Goal: Task Accomplishment & Management: Complete application form

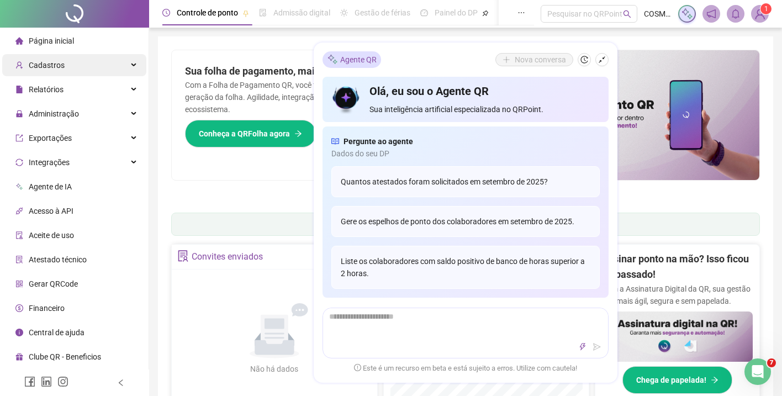
click at [85, 64] on div "Cadastros" at bounding box center [74, 65] width 144 height 22
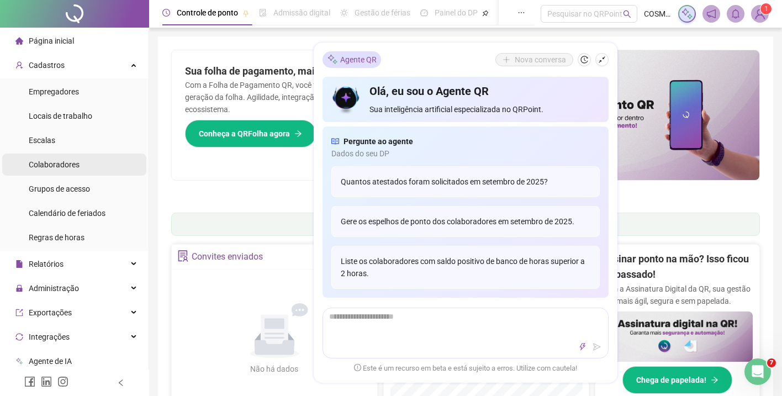
click at [63, 165] on span "Colaboradores" at bounding box center [54, 164] width 51 height 9
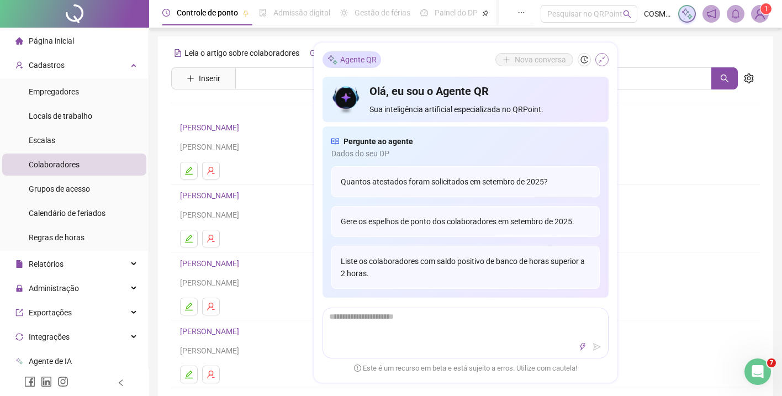
click at [605, 60] on icon "shrink" at bounding box center [602, 60] width 8 height 8
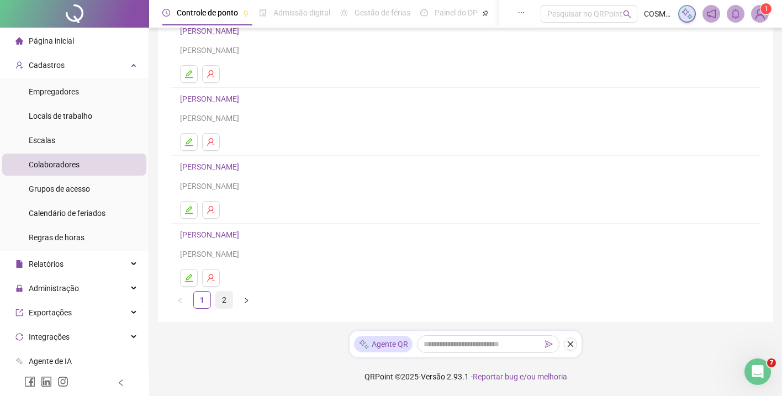
scroll to position [165, 0]
click at [224, 297] on link "2" at bounding box center [224, 299] width 17 height 17
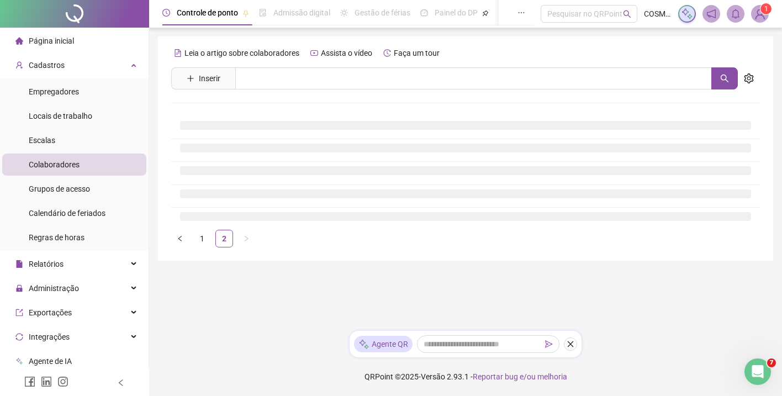
scroll to position [0, 0]
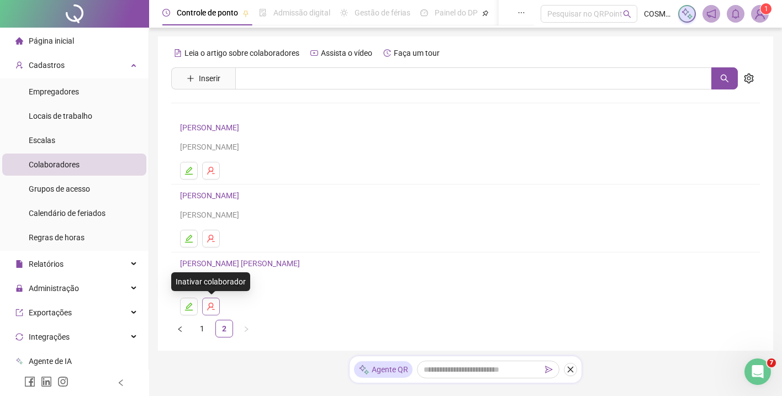
click at [214, 304] on icon "user-delete" at bounding box center [210, 306] width 9 height 9
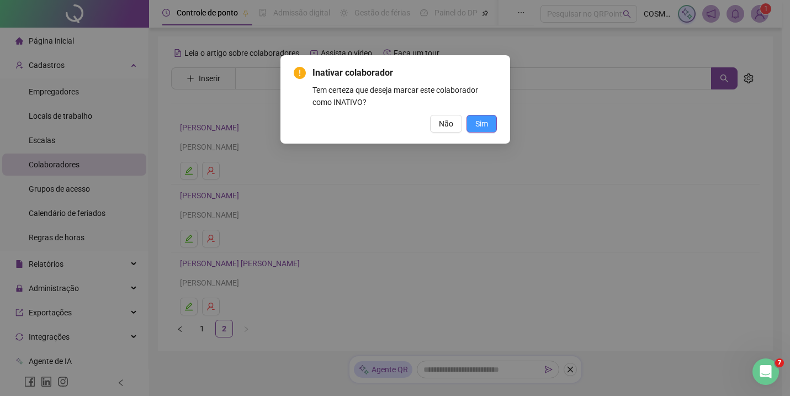
click at [481, 121] on span "Sim" at bounding box center [481, 124] width 13 height 12
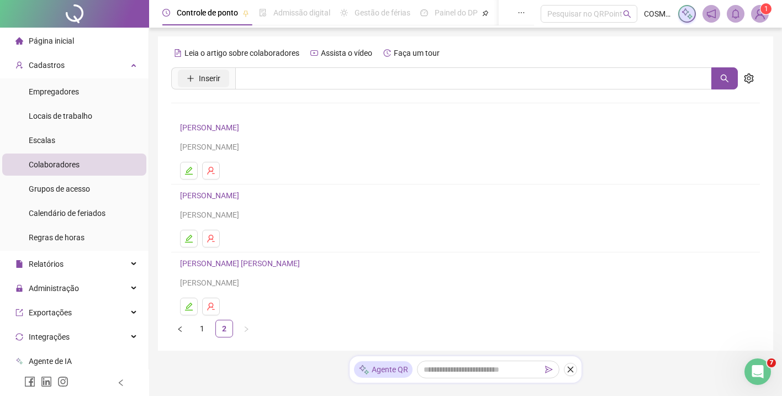
click at [201, 79] on span "Inserir" at bounding box center [210, 78] width 22 height 12
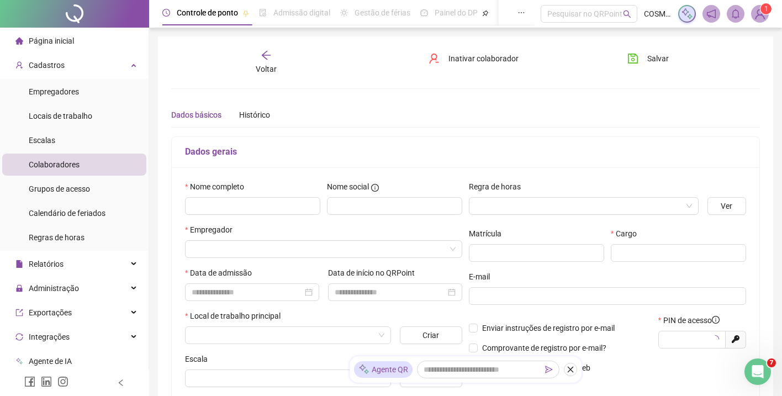
type input "*****"
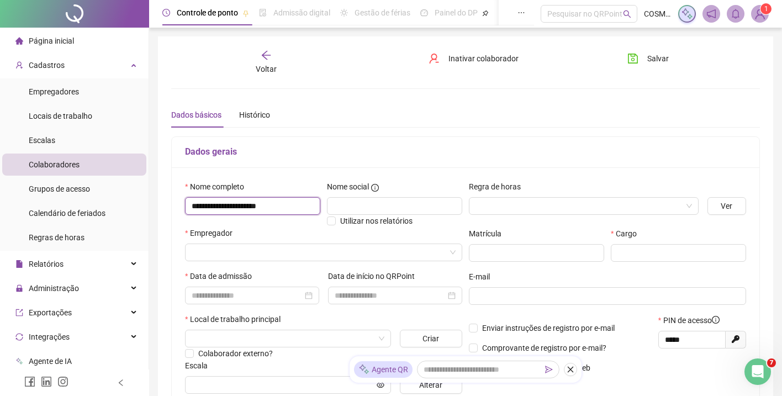
type input "**********"
drag, startPoint x: 231, startPoint y: 206, endPoint x: 178, endPoint y: 197, distance: 54.3
click at [179, 199] on div "**********" at bounding box center [465, 291] width 587 height 248
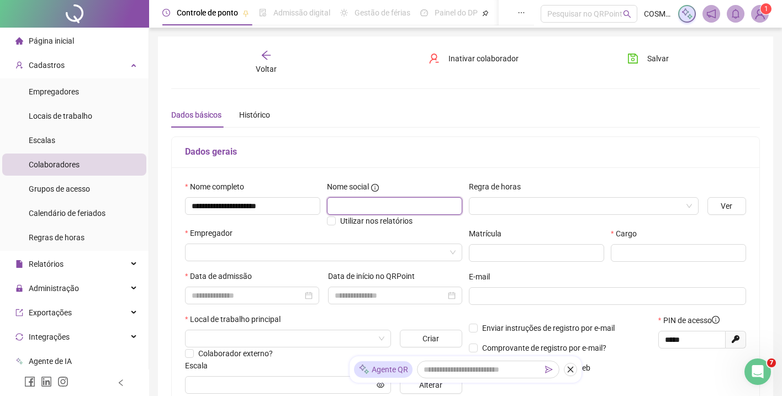
click at [353, 205] on input "text" at bounding box center [394, 206] width 135 height 18
paste input "**********"
drag, startPoint x: 433, startPoint y: 206, endPoint x: 298, endPoint y: 215, distance: 135.5
click at [298, 215] on div "**********" at bounding box center [324, 204] width 284 height 46
type input "*"
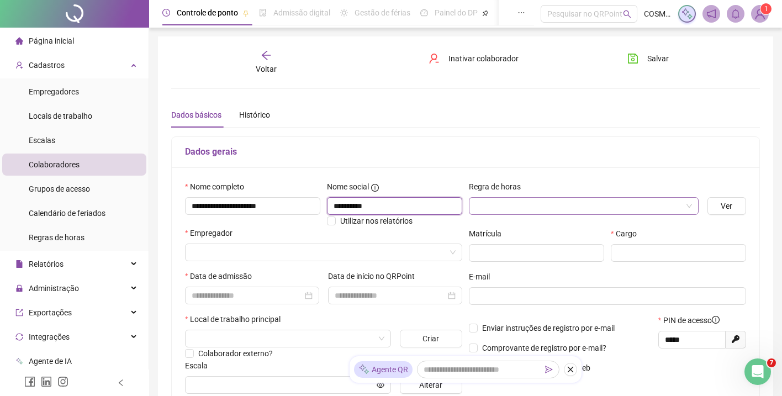
type input "*********"
click at [511, 205] on input "search" at bounding box center [578, 206] width 206 height 17
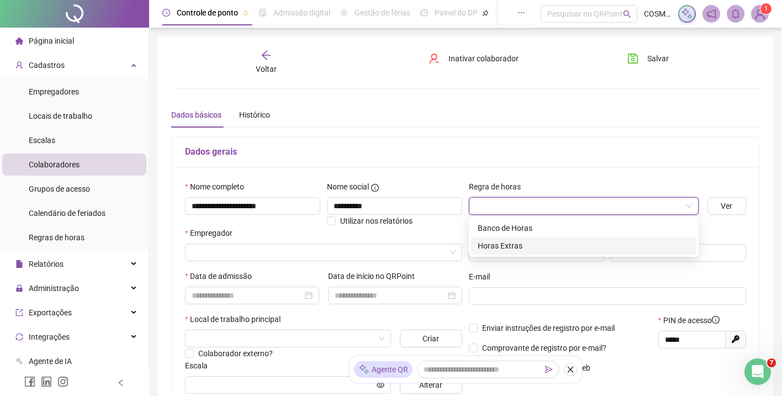
click at [526, 242] on div "Horas Extras" at bounding box center [583, 246] width 212 height 12
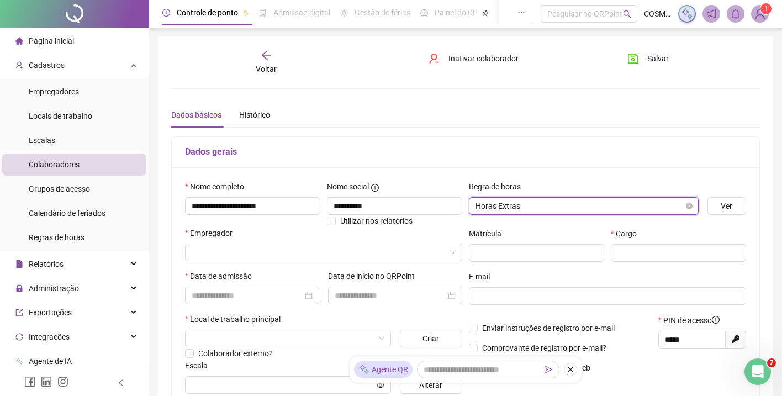
click at [539, 204] on span "Horas Extras" at bounding box center [583, 206] width 216 height 17
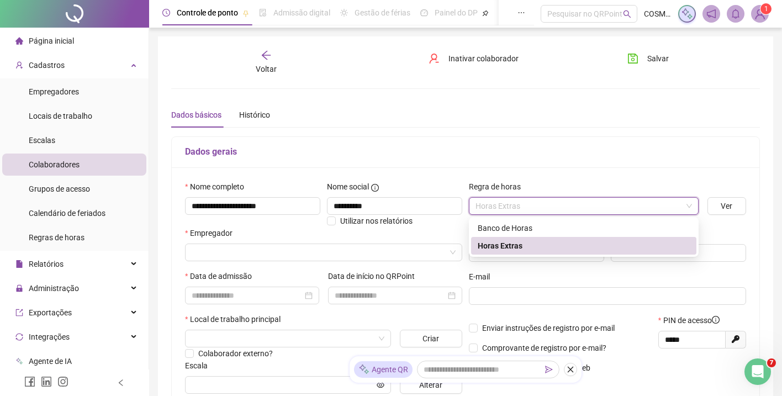
click at [539, 230] on div "Banco de Horas" at bounding box center [583, 228] width 212 height 12
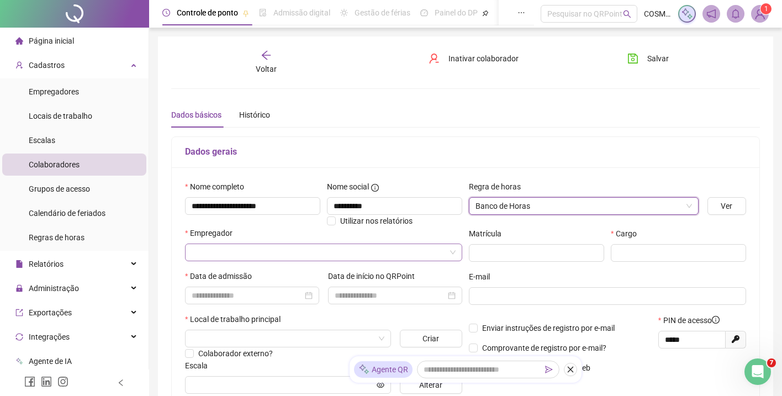
click at [270, 250] on input "search" at bounding box center [319, 252] width 254 height 17
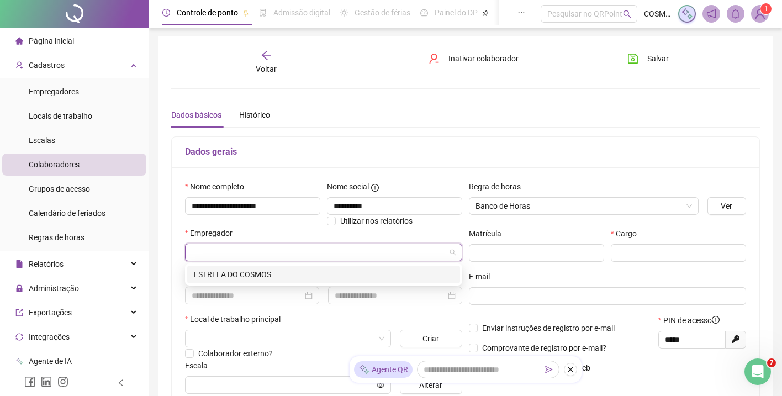
click at [256, 272] on div "ESTRELA DO COSMOS" at bounding box center [323, 274] width 259 height 12
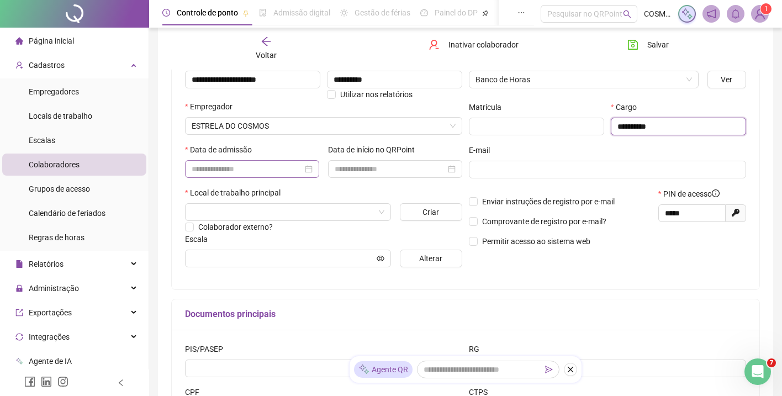
scroll to position [135, 0]
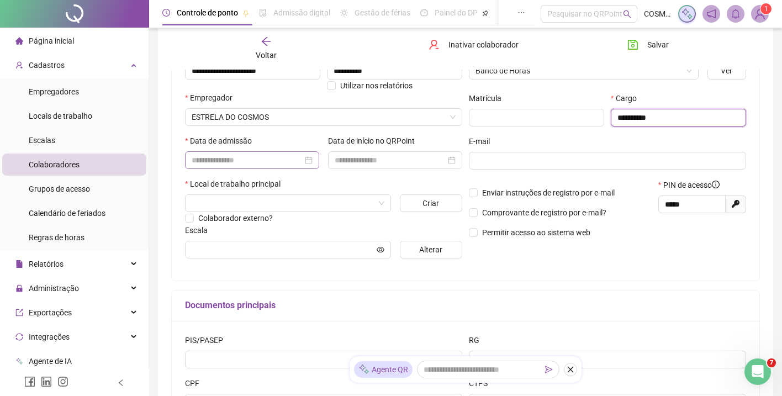
type input "**********"
click at [255, 165] on input at bounding box center [247, 160] width 111 height 12
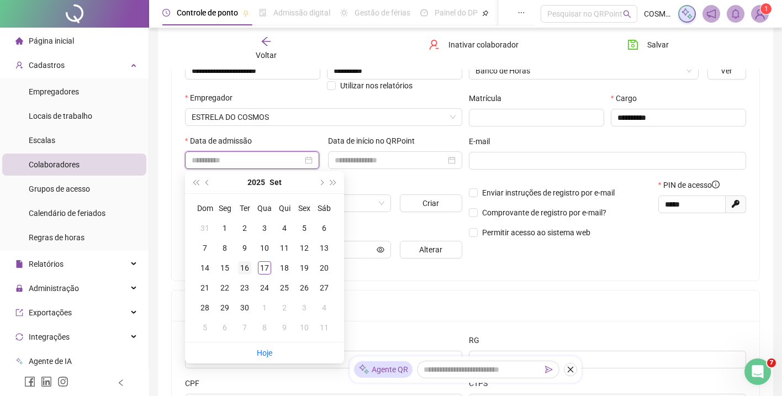
type input "**********"
click at [246, 269] on div "16" at bounding box center [244, 267] width 13 height 13
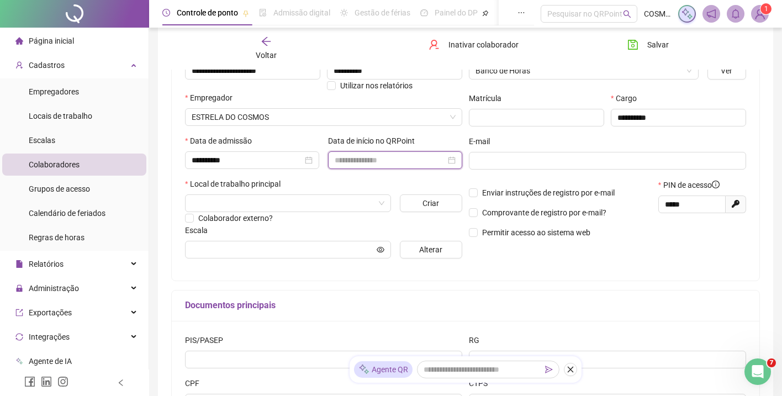
click at [360, 158] on input at bounding box center [390, 160] width 111 height 12
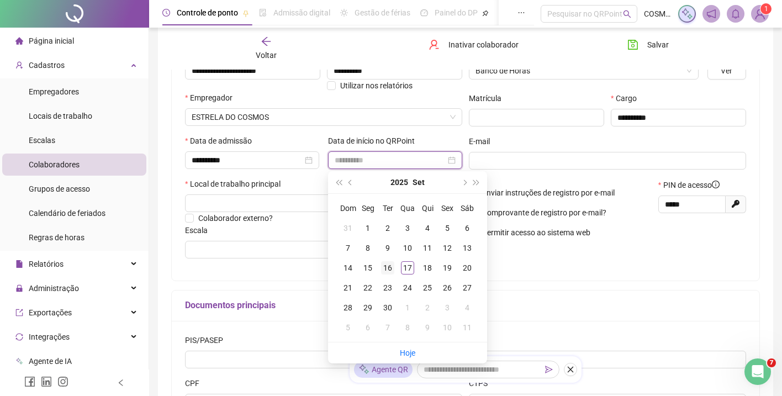
type input "**********"
click at [389, 270] on div "16" at bounding box center [387, 267] width 13 height 13
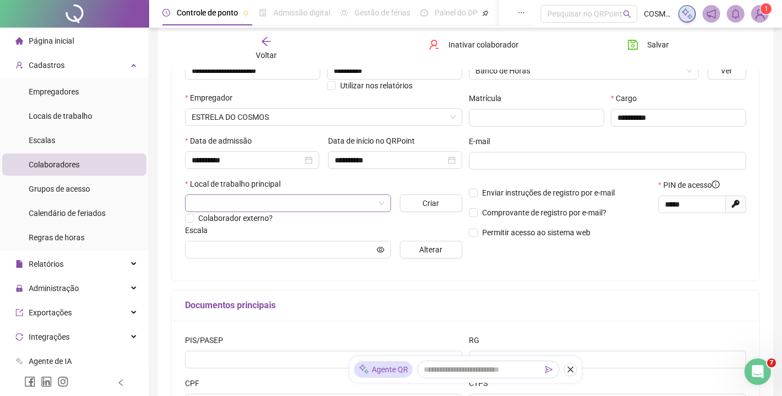
click at [390, 205] on div at bounding box center [288, 203] width 215 height 18
click at [380, 208] on span at bounding box center [288, 203] width 193 height 17
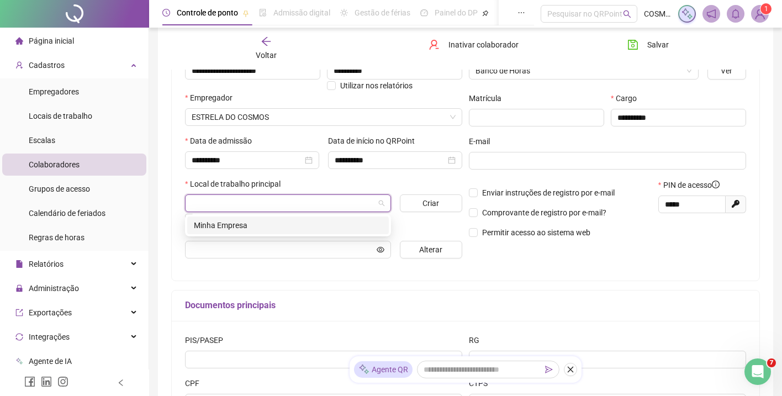
click at [325, 224] on div "Minha Empresa" at bounding box center [288, 225] width 188 height 12
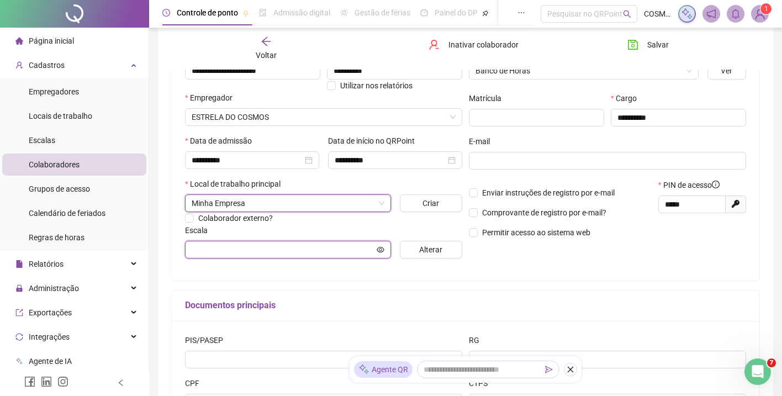
click at [338, 249] on input "text" at bounding box center [283, 249] width 183 height 12
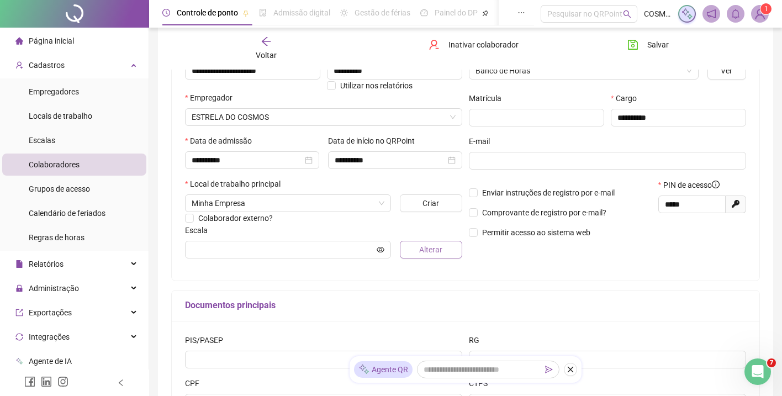
click at [408, 250] on button "Alterar" at bounding box center [431, 250] width 63 height 18
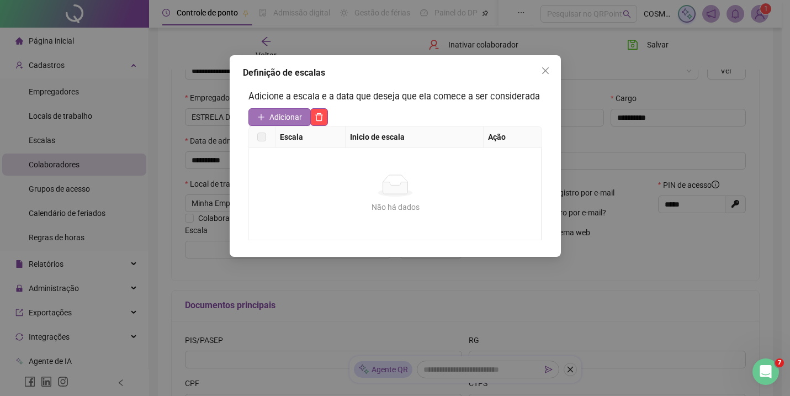
click at [291, 123] on span "Adicionar" at bounding box center [285, 117] width 33 height 12
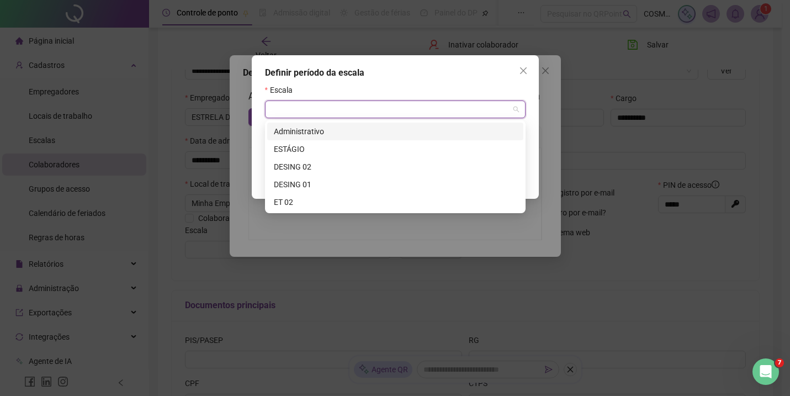
click at [297, 116] on input "search" at bounding box center [390, 109] width 237 height 17
click at [307, 126] on div "Administrativo" at bounding box center [395, 131] width 243 height 12
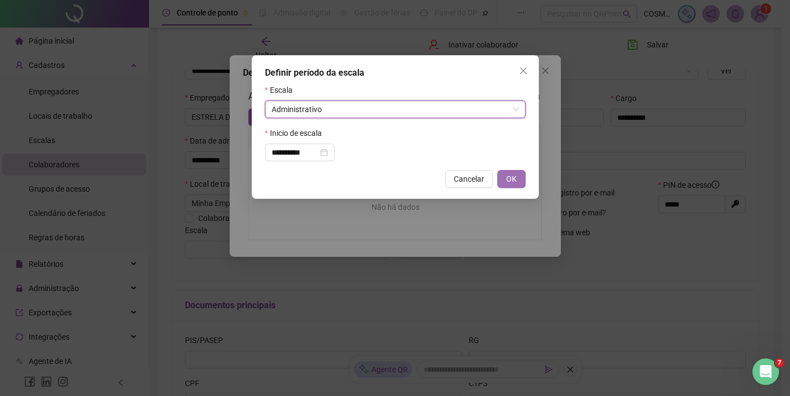
click at [509, 178] on span "OK" at bounding box center [511, 179] width 10 height 12
type input "**********"
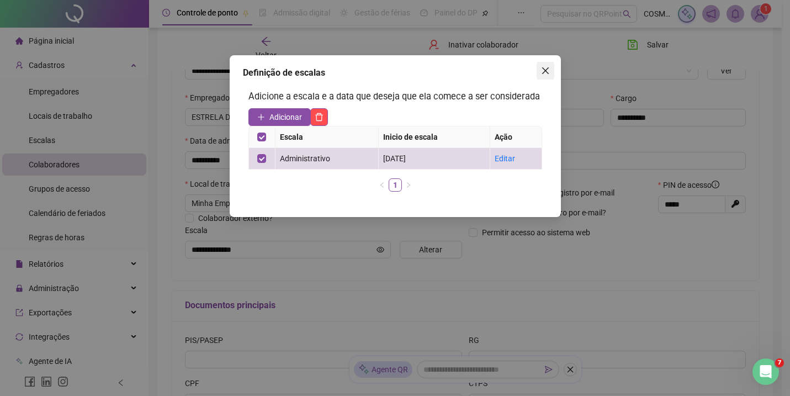
click at [549, 67] on icon "close" at bounding box center [545, 70] width 9 height 9
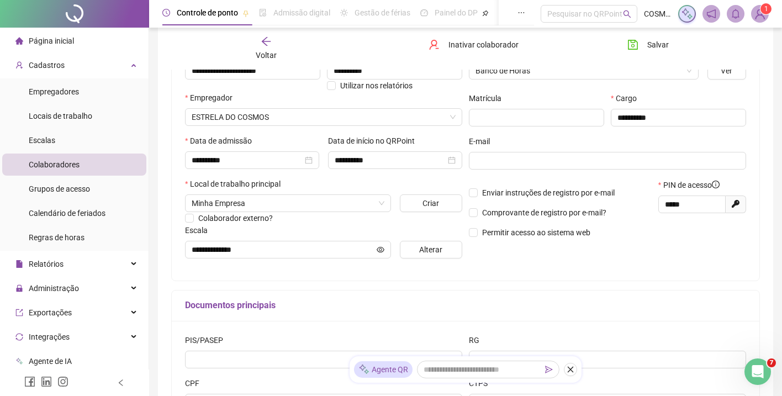
click at [707, 89] on div "**********" at bounding box center [607, 156] width 284 height 222
click at [657, 45] on span "Salvar" at bounding box center [658, 45] width 22 height 12
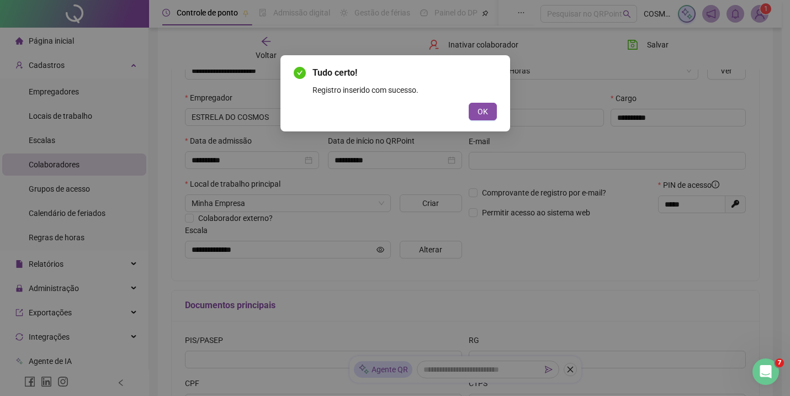
drag, startPoint x: 490, startPoint y: 118, endPoint x: 499, endPoint y: 118, distance: 8.8
click at [489, 117] on button "OK" at bounding box center [483, 112] width 28 height 18
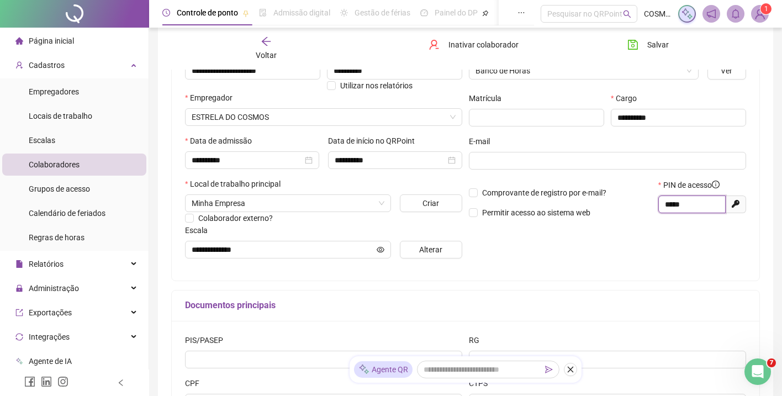
drag, startPoint x: 694, startPoint y: 203, endPoint x: 622, endPoint y: 204, distance: 72.3
click at [623, 205] on div "Comprovante de registro por e-mail? Permitir acesso ao sistema web PIN de acess…" at bounding box center [607, 202] width 284 height 47
click at [737, 206] on icon "Gerar novo pin" at bounding box center [735, 204] width 8 height 8
type input "*****"
drag, startPoint x: 699, startPoint y: 207, endPoint x: 643, endPoint y: 204, distance: 56.4
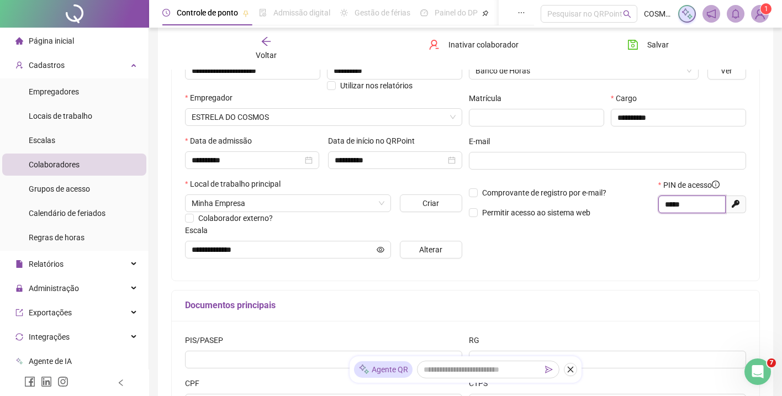
click at [644, 205] on div "Comprovante de registro por e-mail? Permitir acesso ao sistema web PIN de acess…" at bounding box center [607, 202] width 284 height 47
click at [661, 38] on button "Salvar" at bounding box center [648, 45] width 58 height 18
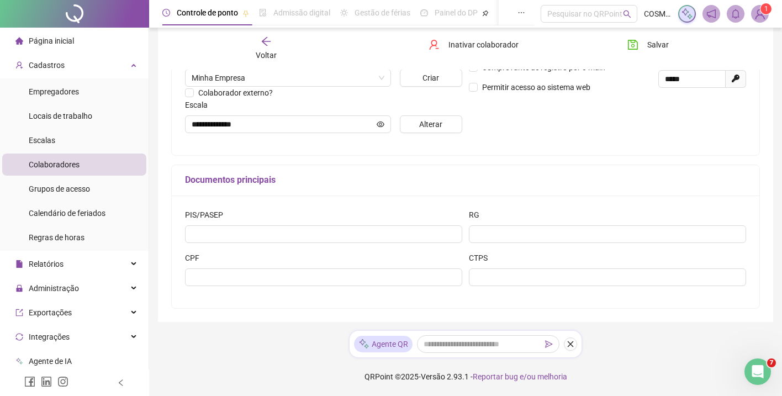
scroll to position [0, 0]
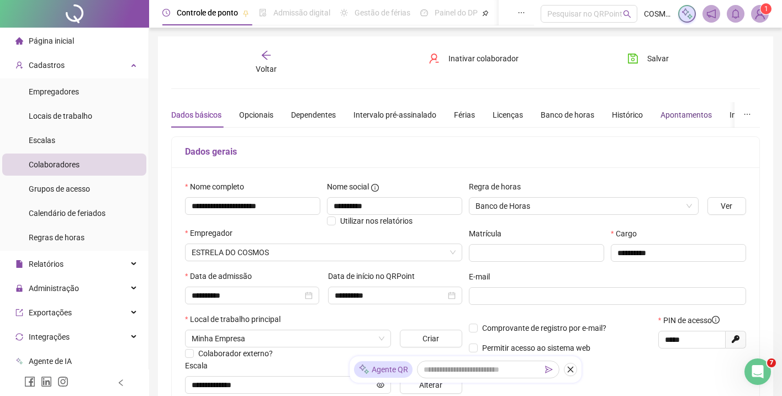
click at [682, 112] on div "Apontamentos" at bounding box center [685, 115] width 51 height 12
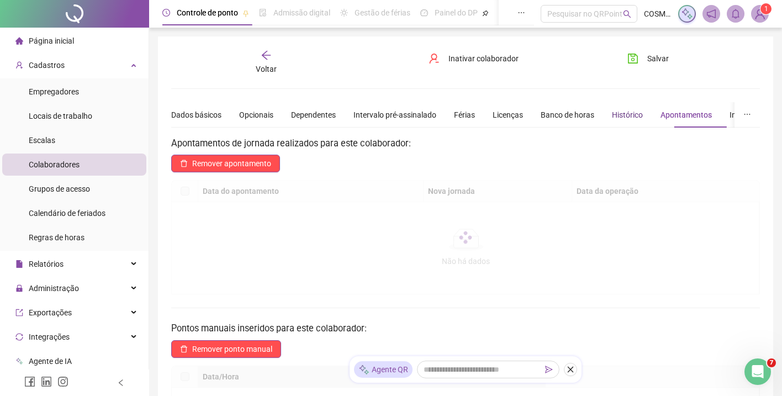
click at [643, 113] on div "Histórico" at bounding box center [627, 115] width 31 height 12
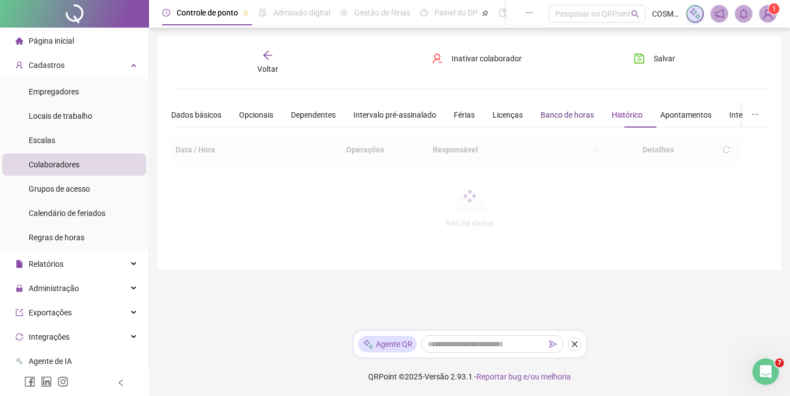
click at [577, 113] on div "Banco de horas" at bounding box center [567, 115] width 54 height 12
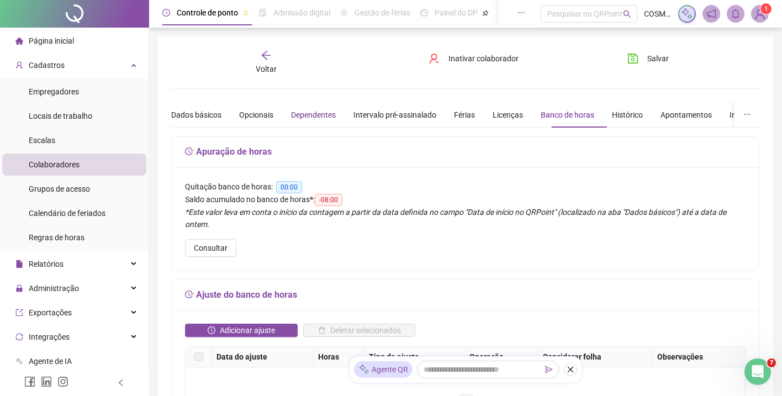
click at [312, 115] on div "Dependentes" at bounding box center [313, 115] width 45 height 12
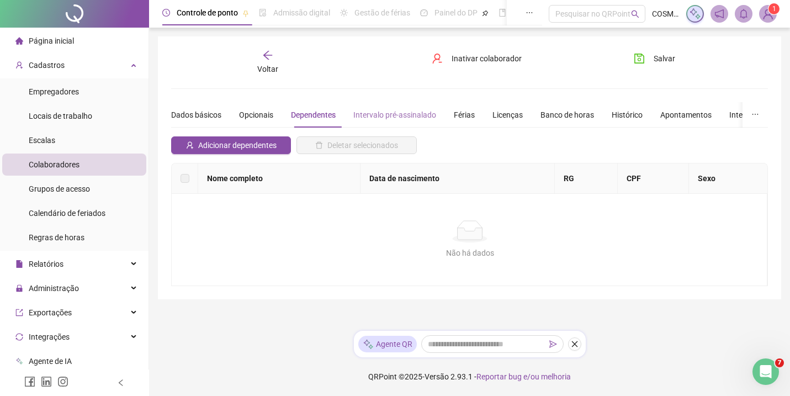
click at [378, 124] on div "Intervalo pré-assinalado" at bounding box center [394, 114] width 83 height 25
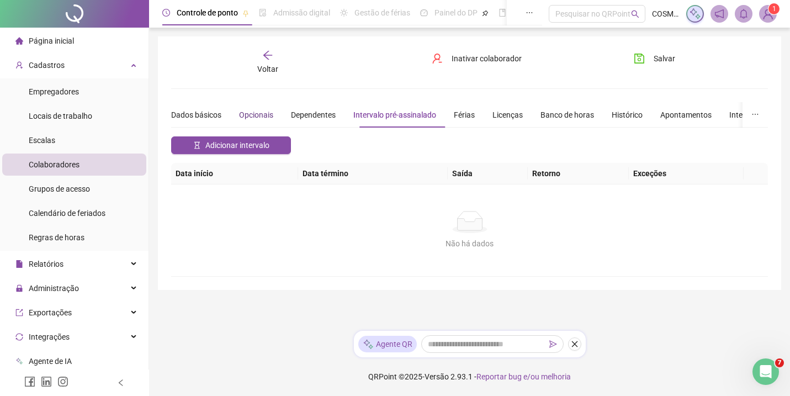
click at [264, 117] on div "Opcionais" at bounding box center [256, 115] width 34 height 12
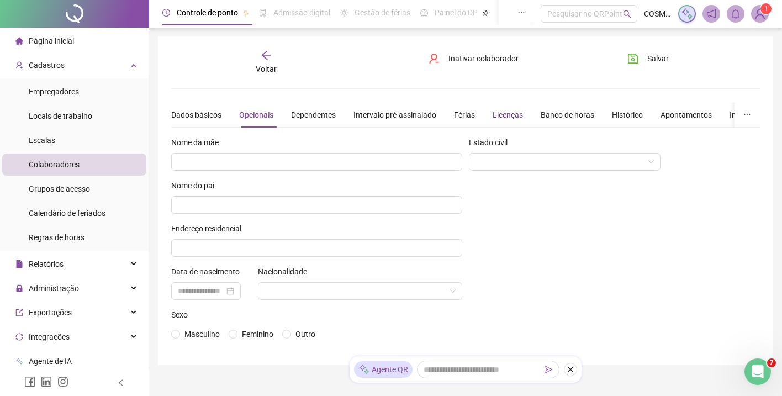
click at [507, 116] on div "Licenças" at bounding box center [507, 115] width 30 height 12
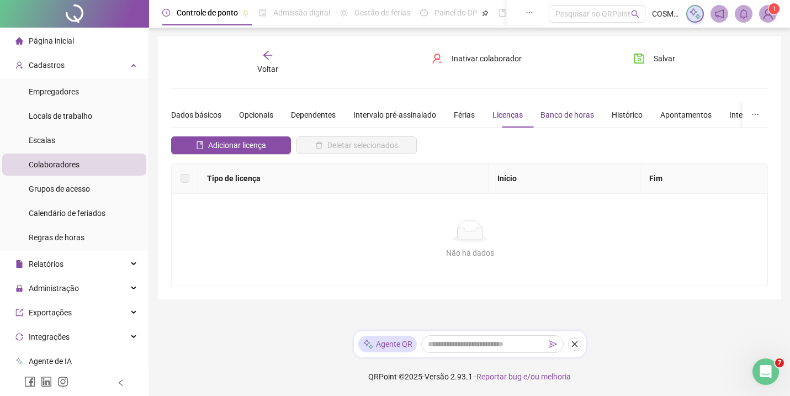
click at [576, 115] on div "Banco de horas" at bounding box center [567, 115] width 54 height 12
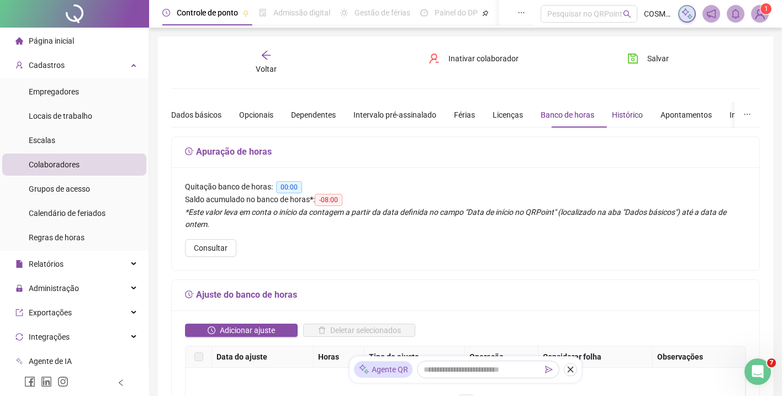
click at [643, 115] on div "Histórico" at bounding box center [627, 115] width 31 height 12
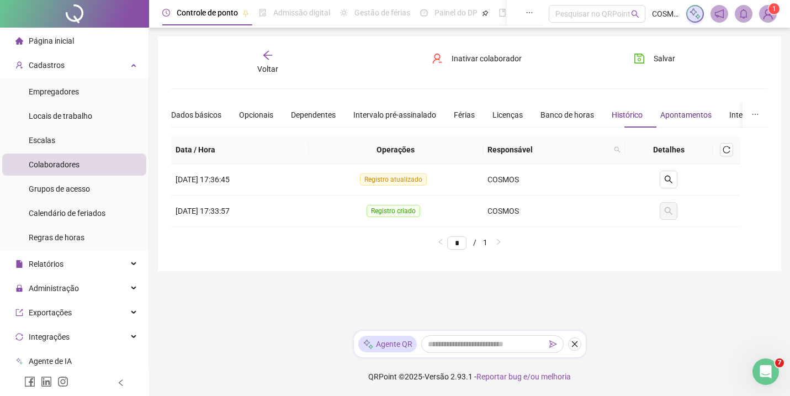
click at [712, 116] on div "Apontamentos" at bounding box center [685, 115] width 51 height 12
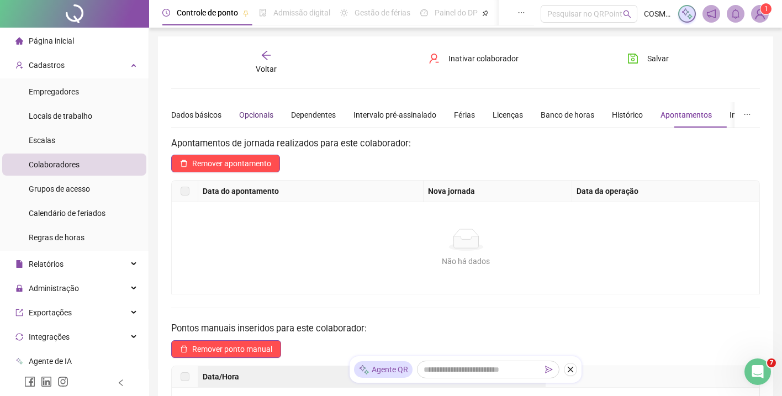
click at [256, 113] on div "Opcionais" at bounding box center [256, 115] width 34 height 12
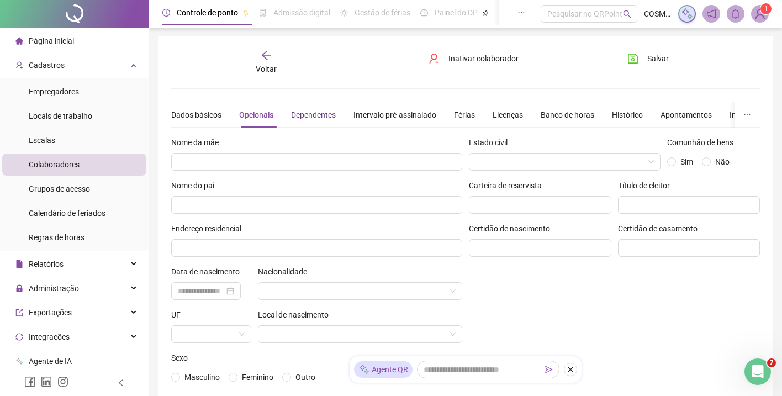
click at [327, 112] on div "Dependentes" at bounding box center [313, 115] width 45 height 12
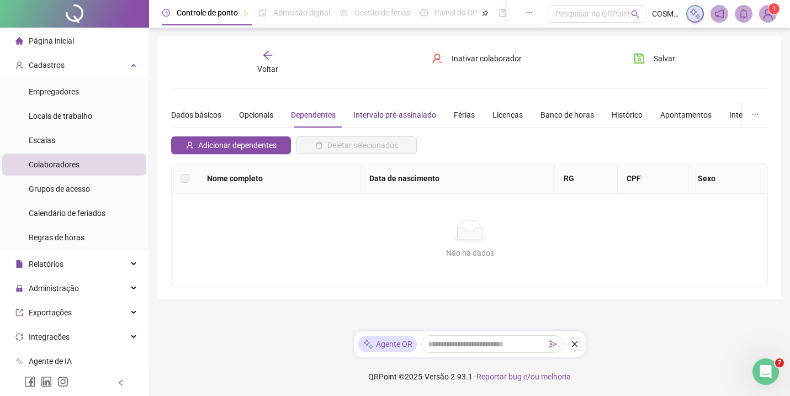
click at [379, 112] on div "Intervalo pré-assinalado" at bounding box center [394, 115] width 83 height 12
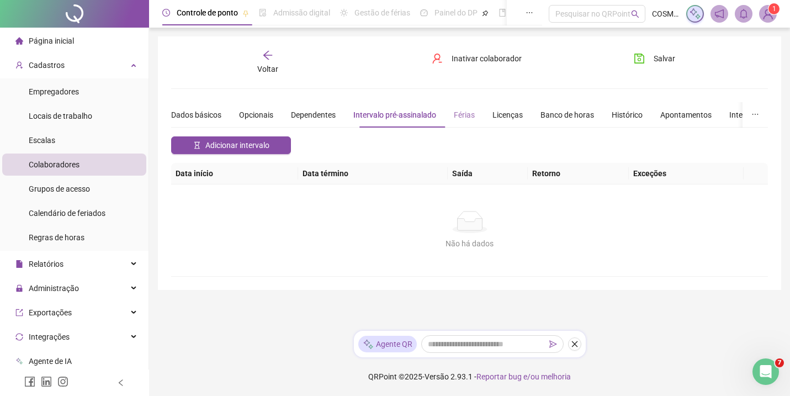
click at [463, 121] on div "Férias" at bounding box center [464, 114] width 21 height 25
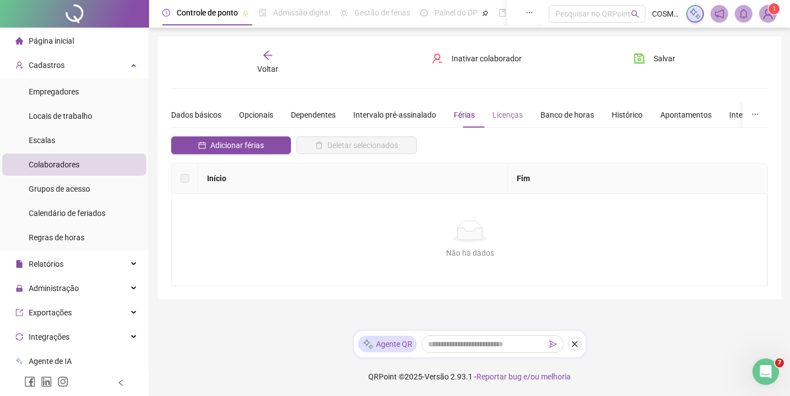
click at [516, 121] on div "Licenças" at bounding box center [507, 114] width 30 height 25
click at [574, 121] on div "Banco de horas" at bounding box center [567, 114] width 54 height 25
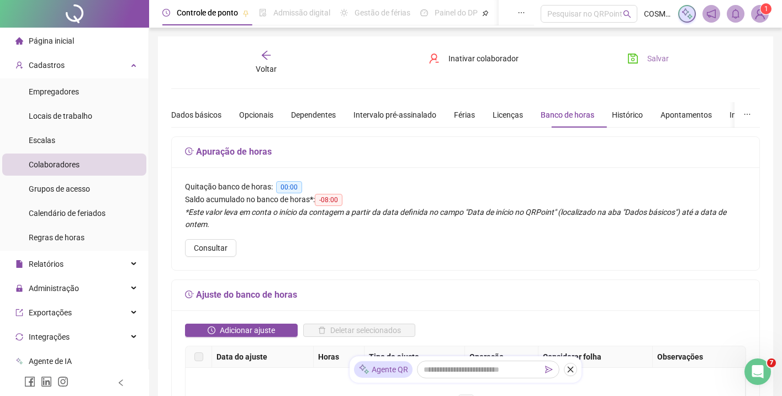
click at [662, 63] on span "Salvar" at bounding box center [658, 58] width 22 height 12
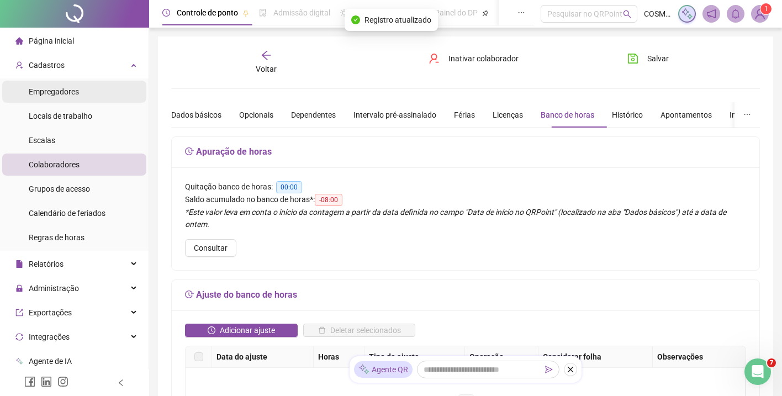
click at [47, 86] on div "Empregadores" at bounding box center [54, 92] width 50 height 22
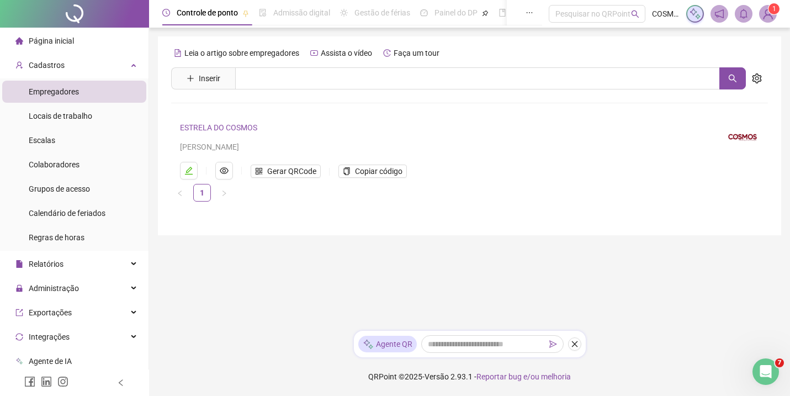
click at [232, 129] on link "ESTRELA DO COSMOS" at bounding box center [218, 127] width 77 height 9
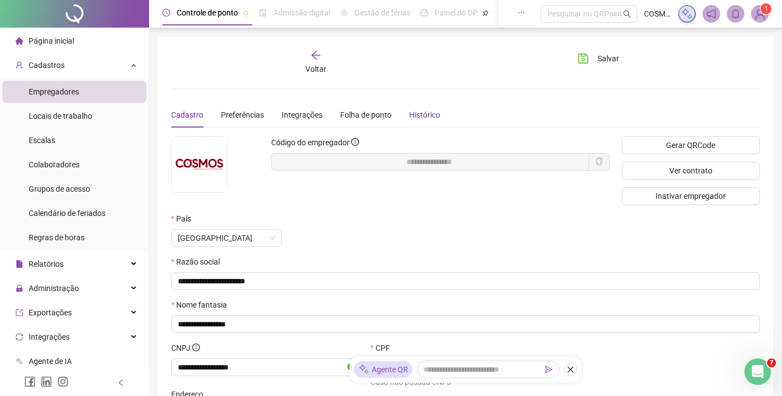
click at [423, 116] on div "Histórico" at bounding box center [424, 115] width 31 height 12
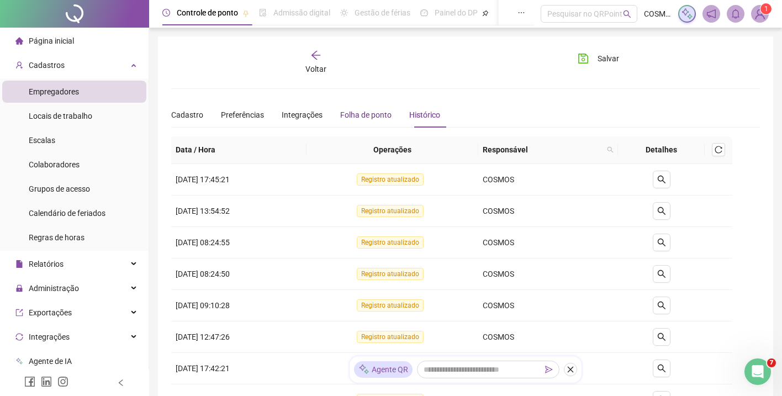
click at [383, 118] on div "Folha de ponto" at bounding box center [365, 115] width 51 height 12
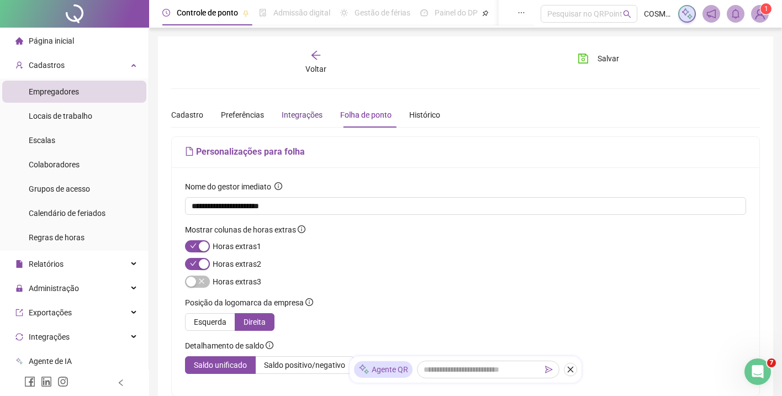
click at [306, 119] on div "Integrações" at bounding box center [302, 115] width 41 height 12
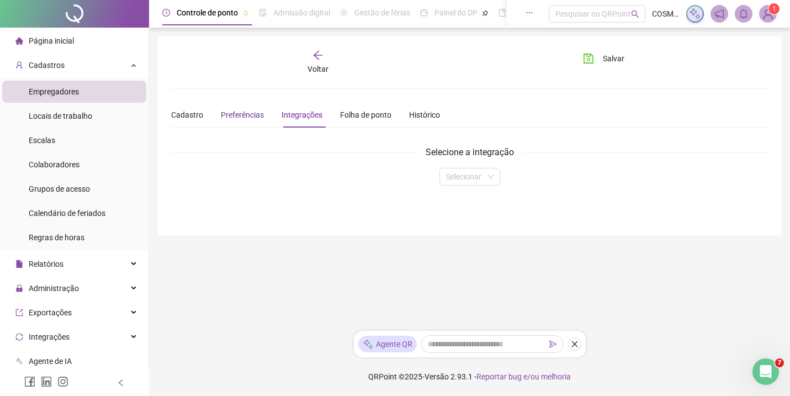
click at [237, 111] on span "Preferências" at bounding box center [242, 114] width 43 height 9
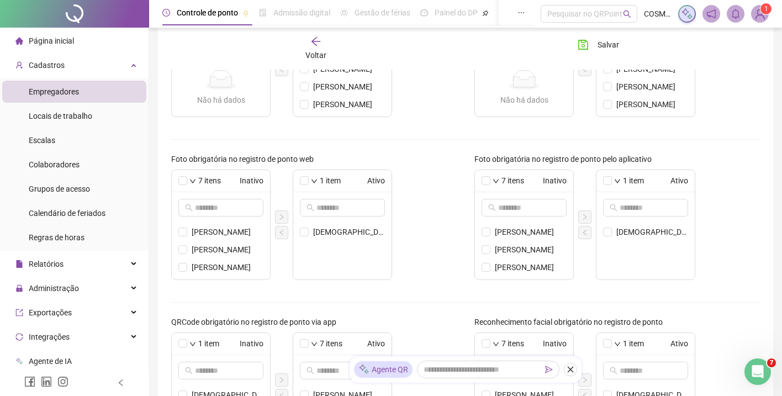
scroll to position [271, 0]
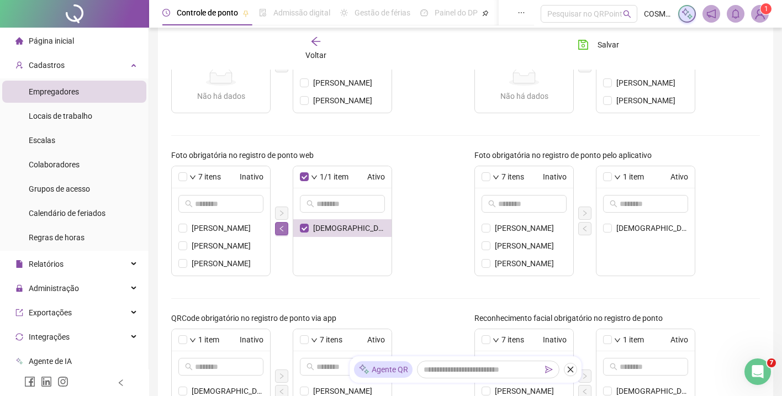
click at [282, 227] on icon "left" at bounding box center [281, 228] width 7 height 7
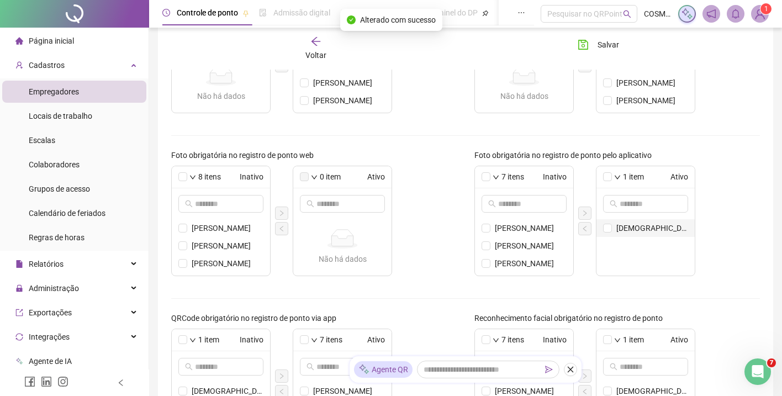
click at [601, 227] on li "[DEMOGRAPHIC_DATA][PERSON_NAME]" at bounding box center [645, 228] width 98 height 18
click at [590, 227] on button "button" at bounding box center [584, 228] width 13 height 13
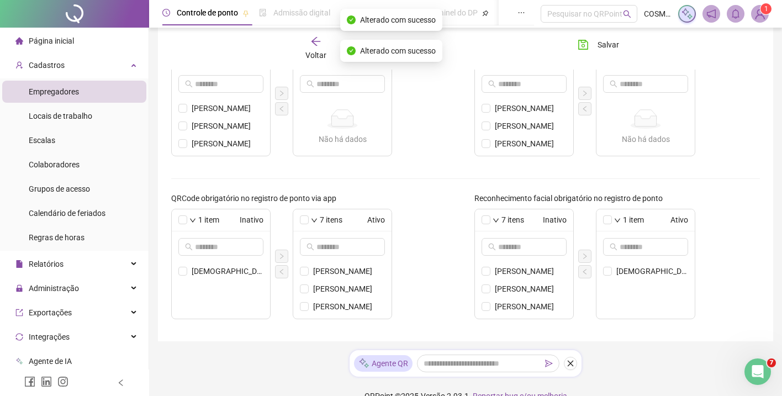
scroll to position [410, 0]
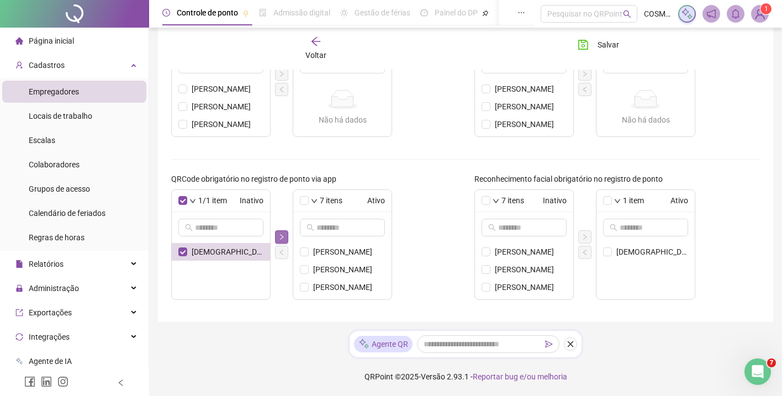
click at [283, 238] on icon "right" at bounding box center [281, 237] width 7 height 7
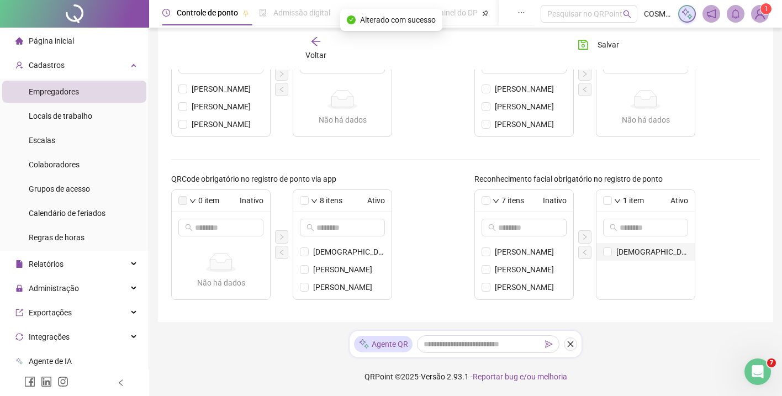
click at [608, 257] on li "[DEMOGRAPHIC_DATA][PERSON_NAME]" at bounding box center [645, 252] width 98 height 18
click at [578, 252] on button "button" at bounding box center [584, 252] width 13 height 13
click at [609, 45] on span "Salvar" at bounding box center [608, 45] width 22 height 12
